Goal: Use online tool/utility: Utilize a website feature to perform a specific function

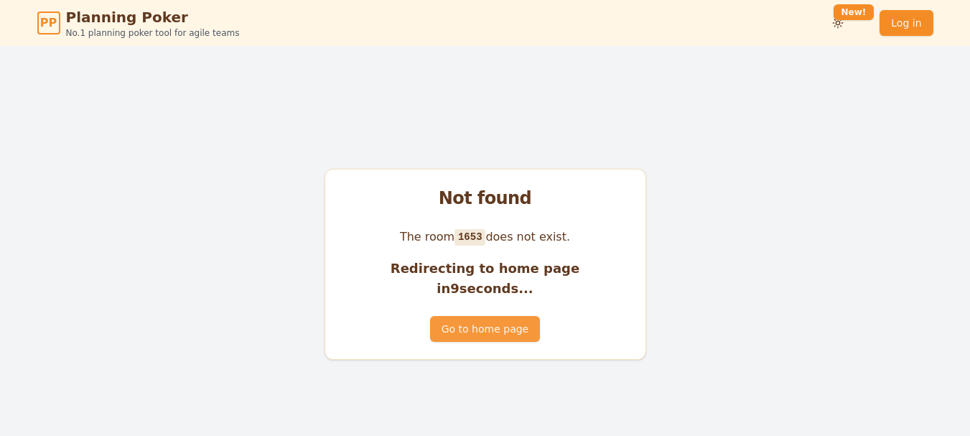
click at [464, 318] on button "Go to home page" at bounding box center [485, 329] width 110 height 26
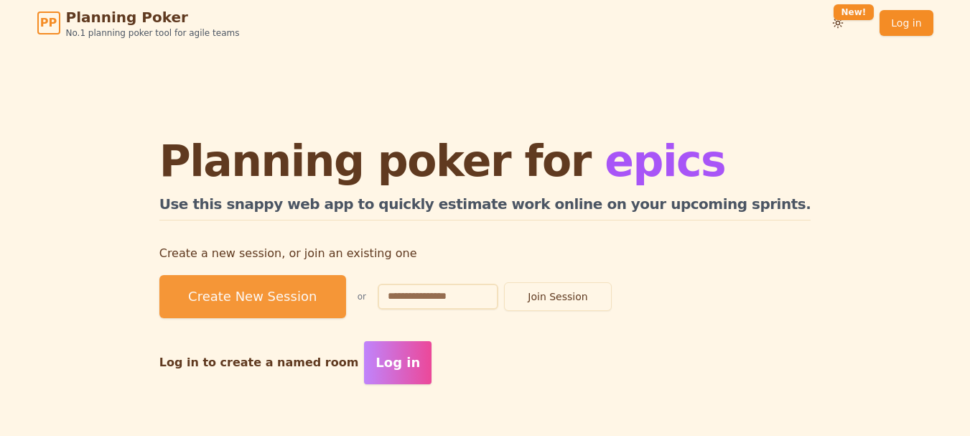
click at [346, 299] on button "Create New Session" at bounding box center [252, 296] width 187 height 43
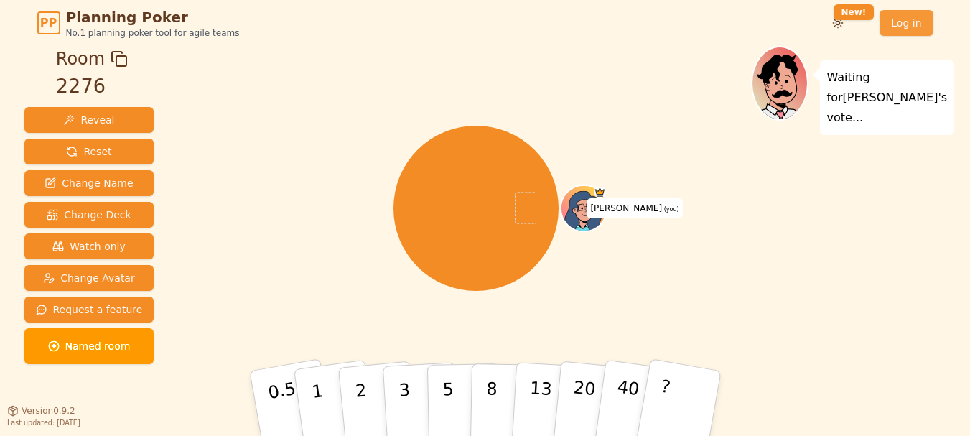
click at [903, 34] on link "Log in" at bounding box center [906, 23] width 53 height 26
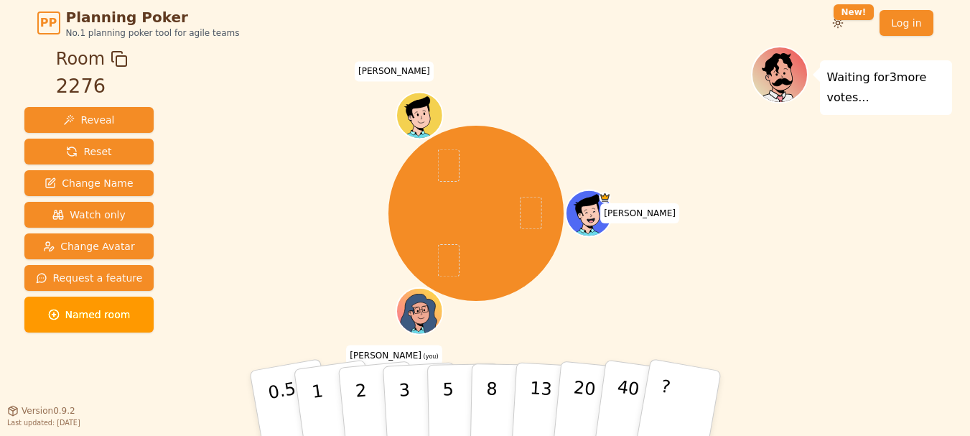
click at [417, 306] on icon at bounding box center [419, 309] width 45 height 9
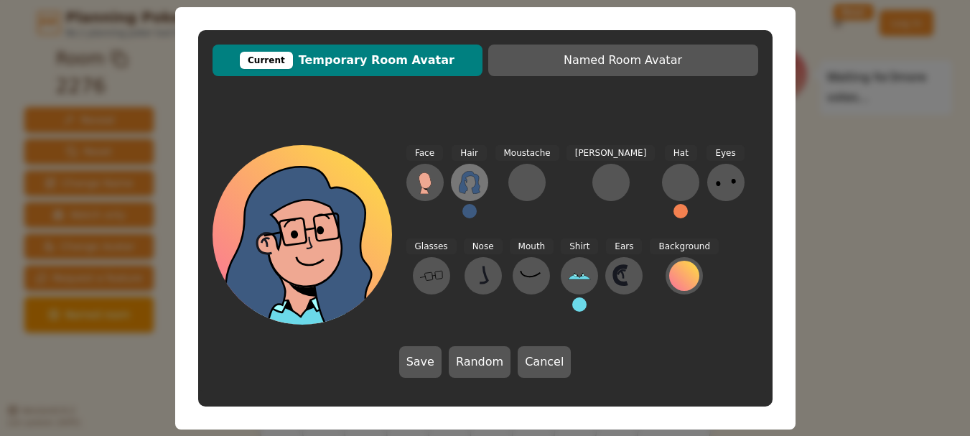
click at [474, 184] on icon at bounding box center [469, 182] width 23 height 23
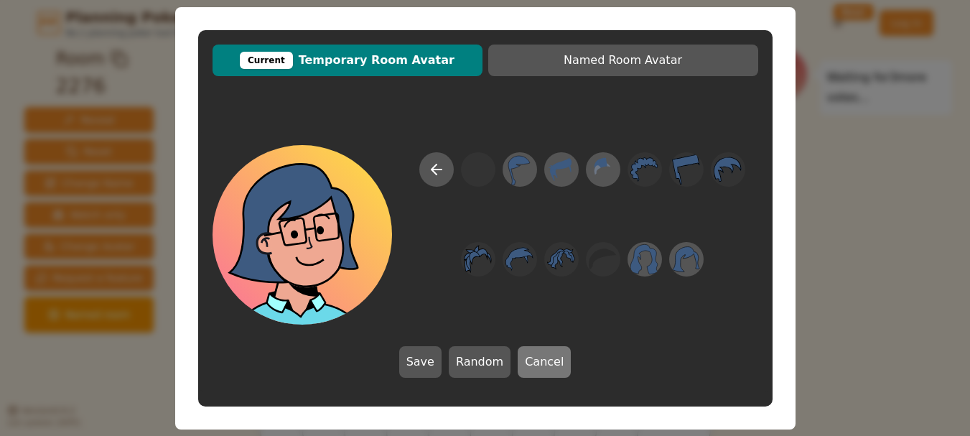
click at [531, 357] on button "Cancel" at bounding box center [544, 362] width 53 height 32
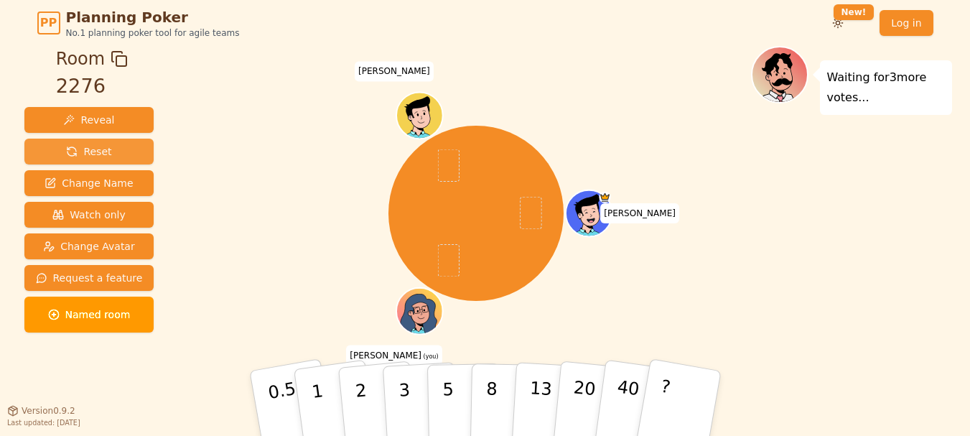
click at [94, 140] on button "Reset" at bounding box center [89, 152] width 130 height 26
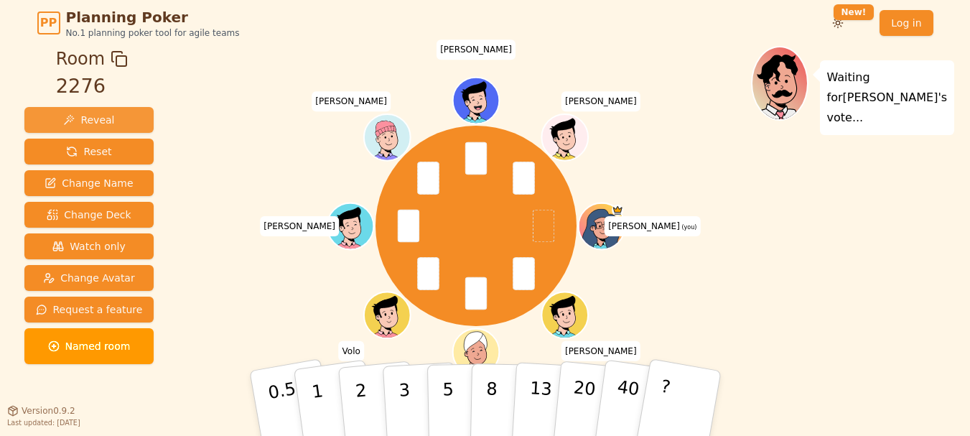
click at [93, 120] on span "Reveal" at bounding box center [88, 120] width 51 height 14
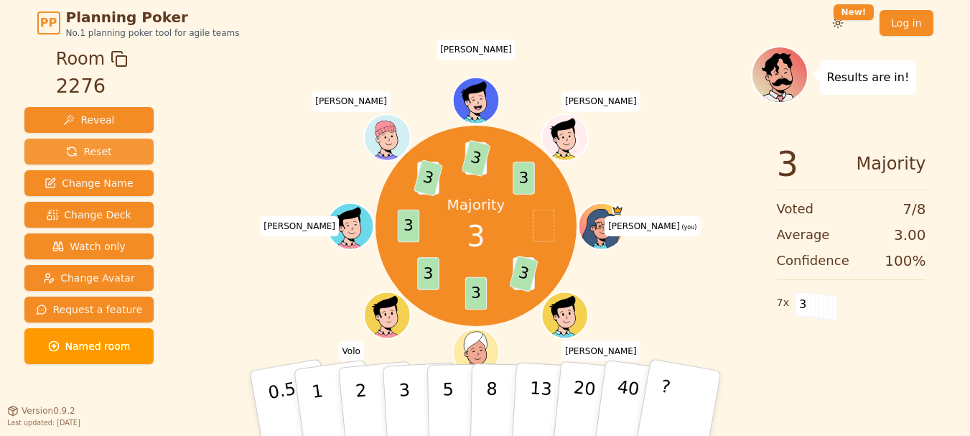
click at [103, 150] on span "Reset" at bounding box center [88, 151] width 45 height 14
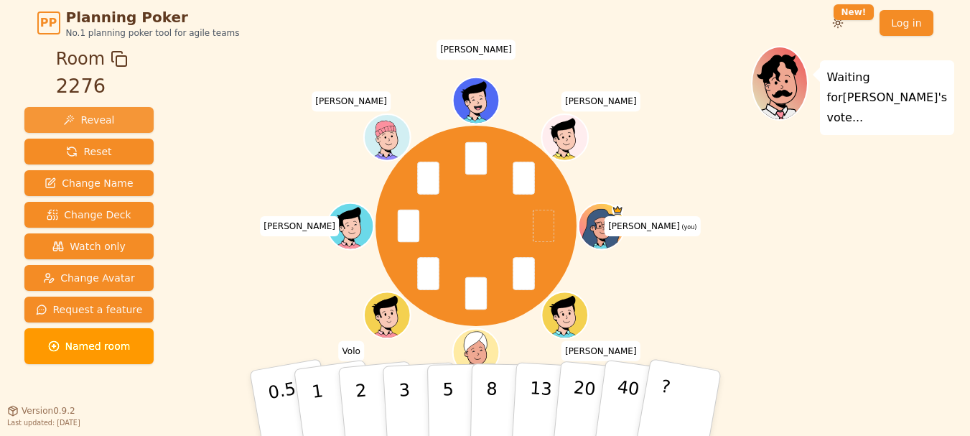
click at [88, 122] on span "Reveal" at bounding box center [88, 120] width 51 height 14
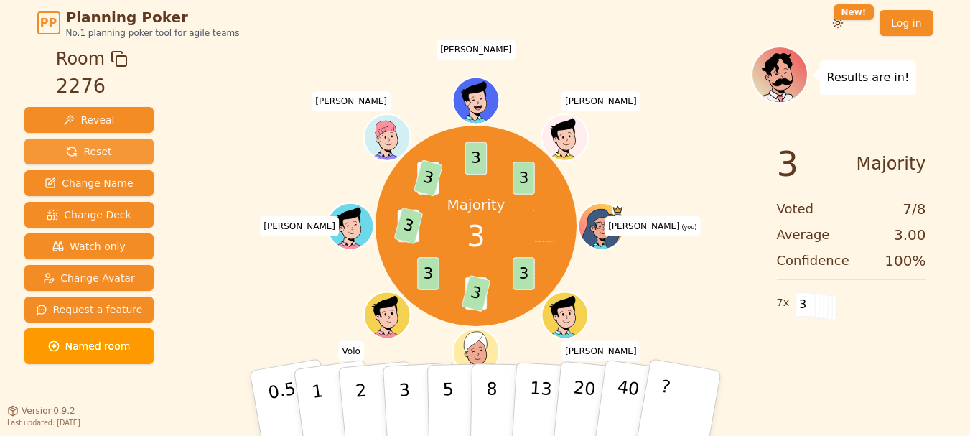
click at [118, 146] on button "Reset" at bounding box center [89, 152] width 130 height 26
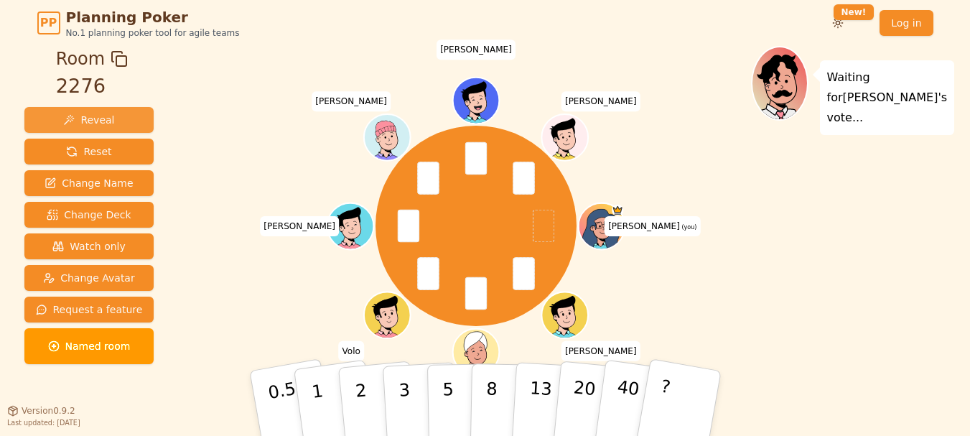
click at [116, 120] on button "Reveal" at bounding box center [89, 120] width 130 height 26
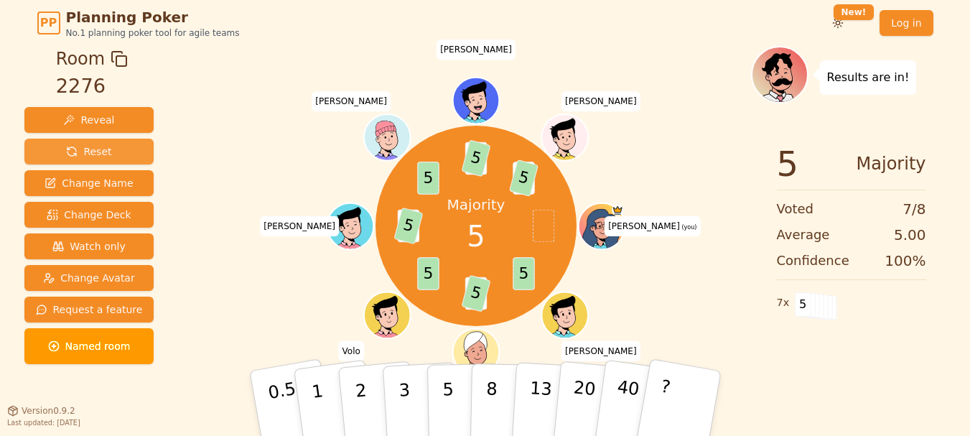
click at [100, 152] on span "Reset" at bounding box center [88, 151] width 45 height 14
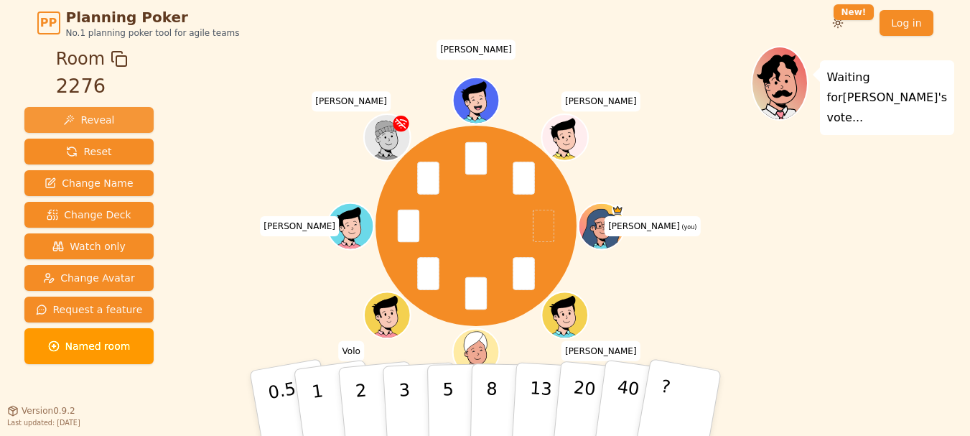
click at [111, 125] on button "Reveal" at bounding box center [89, 120] width 130 height 26
